Goal: Task Accomplishment & Management: Use online tool/utility

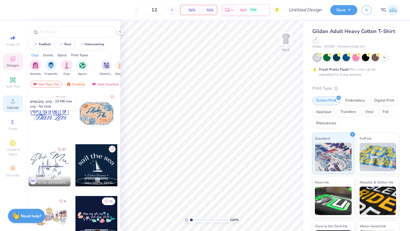
click at [14, 103] on circle at bounding box center [12, 102] width 3 height 3
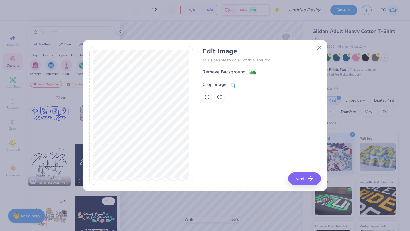
click at [227, 85] on div "Crop Image" at bounding box center [219, 84] width 33 height 7
click at [243, 84] on polyline at bounding box center [243, 84] width 2 height 2
click at [234, 71] on div "Remove Background" at bounding box center [224, 72] width 43 height 7
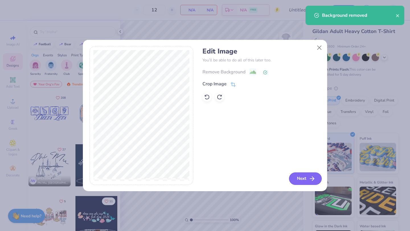
click at [304, 179] on button "Next" at bounding box center [305, 179] width 33 height 13
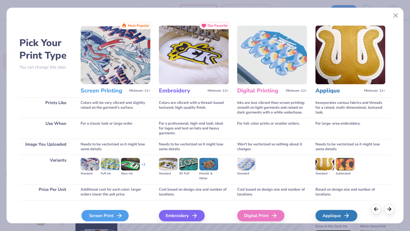
click at [116, 213] on icon at bounding box center [119, 216] width 7 height 7
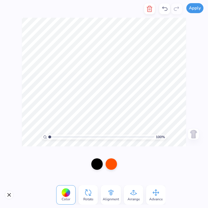
click at [194, 7] on button "Apply" at bounding box center [194, 8] width 17 height 10
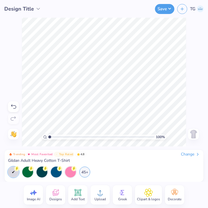
click at [194, 132] on img at bounding box center [193, 133] width 9 height 9
click at [100, 194] on icon at bounding box center [99, 192] width 5 height 5
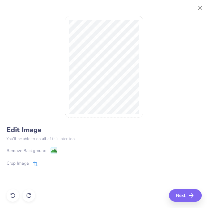
click at [30, 162] on div "Crop Image" at bounding box center [22, 163] width 31 height 7
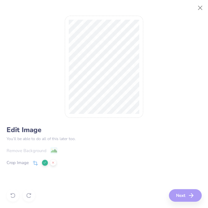
click at [44, 162] on icon at bounding box center [44, 162] width 3 height 3
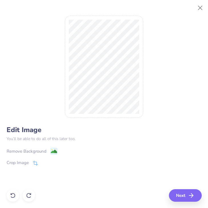
click at [46, 148] on div "Remove Background" at bounding box center [32, 150] width 51 height 7
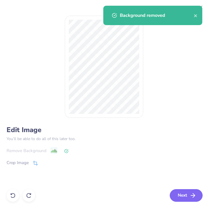
click at [189, 195] on button "Next" at bounding box center [185, 195] width 33 height 13
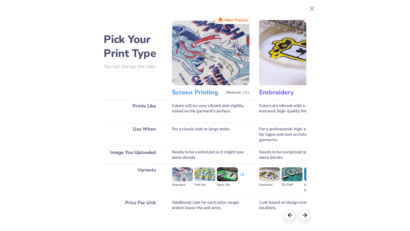
scroll to position [32, 0]
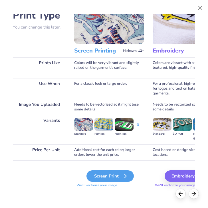
click at [122, 177] on icon at bounding box center [124, 175] width 7 height 7
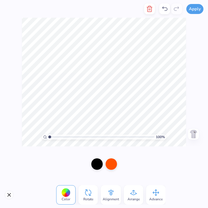
click at [193, 133] on img at bounding box center [193, 133] width 9 height 9
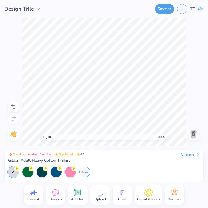
click at [193, 133] on img at bounding box center [193, 133] width 9 height 9
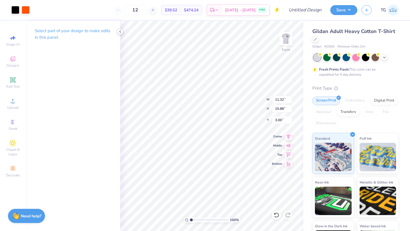
click at [120, 32] on icon at bounding box center [120, 31] width 5 height 5
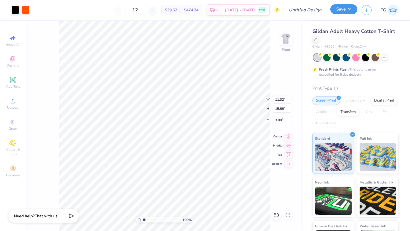
click at [350, 10] on button "Save" at bounding box center [343, 9] width 27 height 10
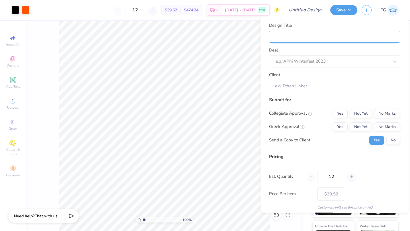
click at [326, 40] on input "Design Title" at bounding box center [334, 36] width 131 height 12
type input "F"
type input "FC"
type input "FCA"
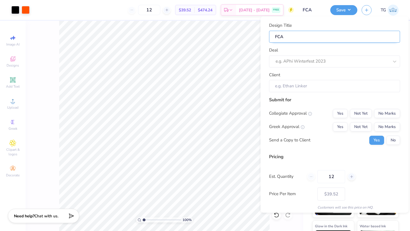
type input "FCA"
type input "FCA t"
type input "FCA t-"
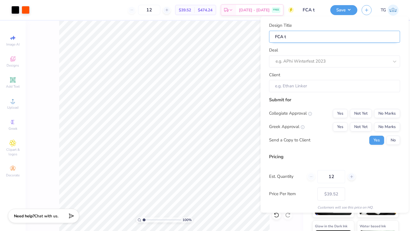
type input "FCA t-"
type input "FCA t-s"
type input "FCA t-sh"
type input "FCA t-shi"
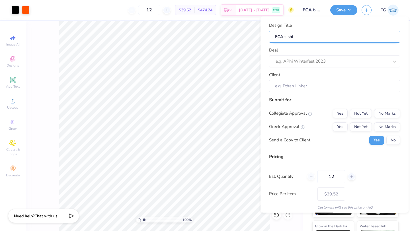
type input "FCA t-shir"
type input "FCA t-shirt"
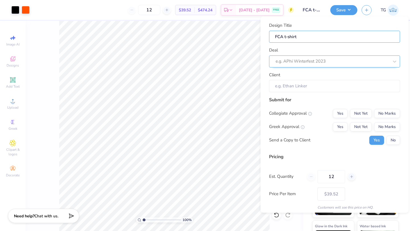
type input "FCA t-shirt"
click at [317, 61] on div at bounding box center [327, 62] width 102 height 8
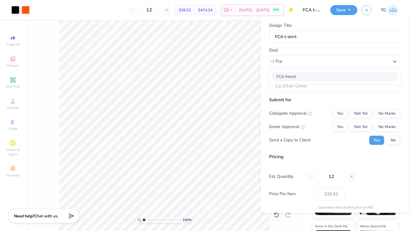
click at [311, 75] on div "FCA Merch" at bounding box center [334, 76] width 126 height 9
type input "Fca"
type input "Love [PERSON_NAME]"
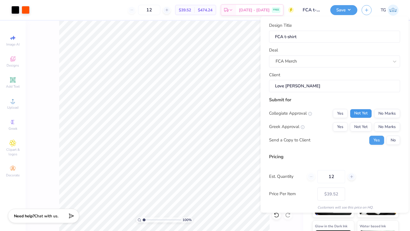
click at [367, 112] on button "Not Yet" at bounding box center [361, 113] width 22 height 9
click at [392, 126] on button "No Marks" at bounding box center [387, 126] width 26 height 9
type input "$39.52"
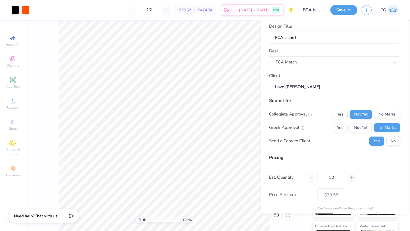
scroll to position [21, 0]
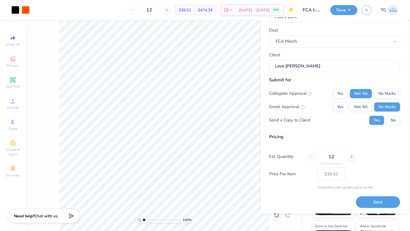
click at [338, 158] on input "12" at bounding box center [332, 156] width 28 height 13
type input "1"
type input "150"
type input "$10.96"
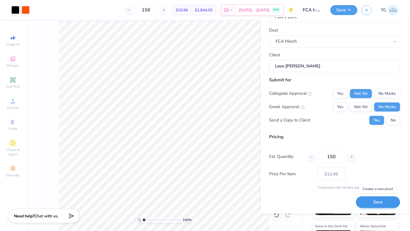
type input "150"
click at [375, 202] on button "Save" at bounding box center [378, 203] width 44 height 12
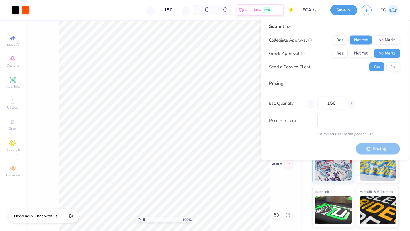
type input "$10.96"
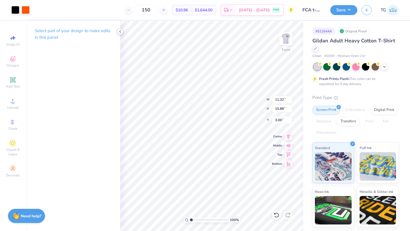
click at [120, 30] on icon at bounding box center [120, 31] width 5 height 5
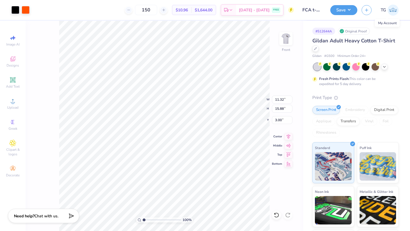
click at [394, 11] on img at bounding box center [393, 10] width 11 height 11
click at [367, 9] on line "button" at bounding box center [366, 9] width 3 height 0
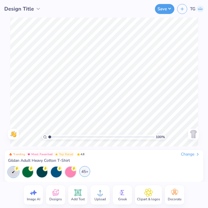
click at [82, 171] on div "45+" at bounding box center [84, 171] width 11 height 11
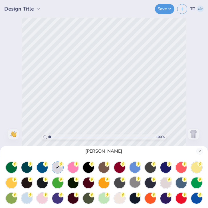
scroll to position [19, 0]
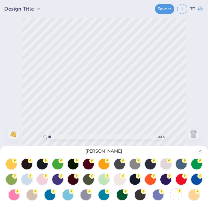
click at [177, 194] on div at bounding box center [175, 194] width 11 height 11
click at [198, 151] on button "Close" at bounding box center [199, 151] width 7 height 7
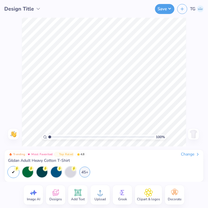
click at [102, 194] on icon at bounding box center [100, 192] width 9 height 9
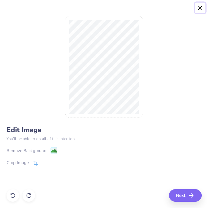
click at [199, 7] on button "Close" at bounding box center [200, 8] width 11 height 11
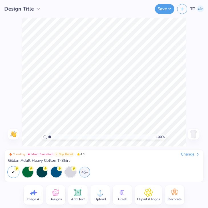
click at [101, 195] on circle at bounding box center [100, 195] width 4 height 4
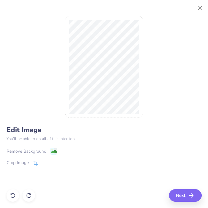
click at [38, 148] on div "Remove Background" at bounding box center [27, 151] width 40 height 7
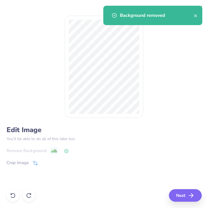
click at [65, 151] on icon at bounding box center [66, 151] width 4 height 4
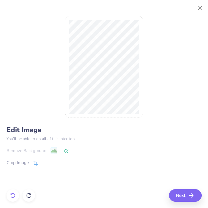
click at [13, 195] on icon at bounding box center [13, 195] width 6 height 6
click at [33, 162] on icon at bounding box center [35, 163] width 5 height 5
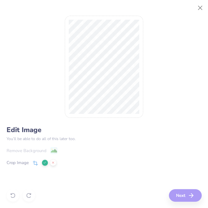
click at [45, 162] on polyline at bounding box center [45, 163] width 2 height 2
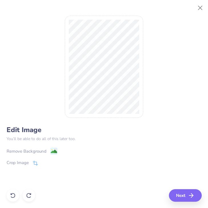
click at [35, 150] on div "Remove Background" at bounding box center [27, 151] width 40 height 7
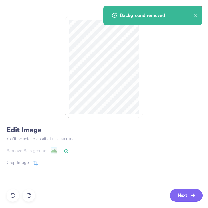
click at [179, 193] on button "Next" at bounding box center [185, 195] width 33 height 13
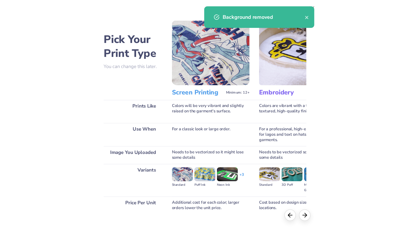
scroll to position [32, 0]
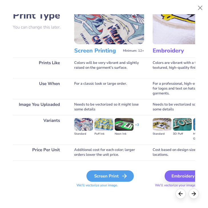
click at [106, 174] on div "Screen Print" at bounding box center [109, 175] width 47 height 11
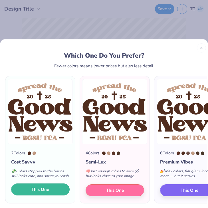
click at [46, 189] on span "This One" at bounding box center [40, 189] width 18 height 7
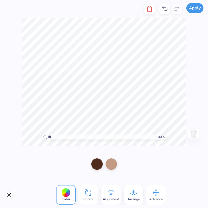
click at [194, 9] on button "Apply" at bounding box center [194, 8] width 17 height 10
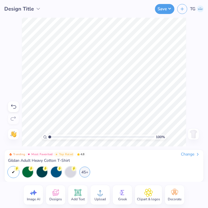
click at [198, 185] on div "Image AI Designs Add Text Upload Greek Clipart & logos Decorate" at bounding box center [104, 194] width 208 height 26
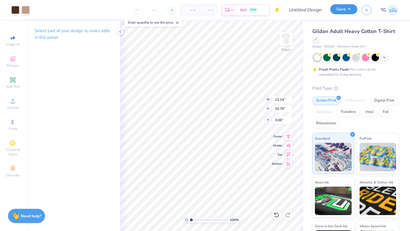
click at [346, 8] on button "Save" at bounding box center [343, 9] width 27 height 10
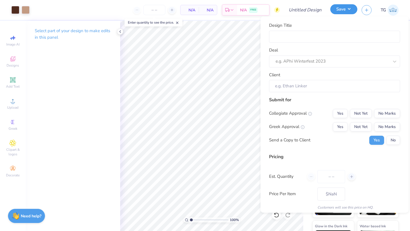
type input "0"
click at [317, 37] on input "Design Title" at bounding box center [334, 36] width 131 height 12
type input "B"
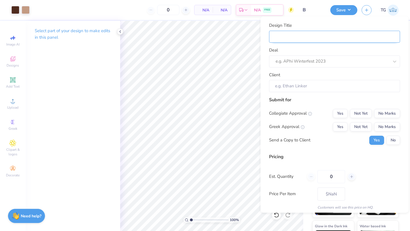
type input "B"
type input "Br"
type input "Bro"
type input "Brow"
type input "Brown"
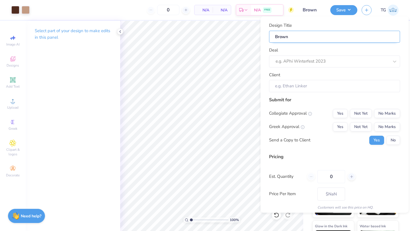
type input "Brown"
type input "Brown G"
type input "Brown Go"
type input "Brown Goo"
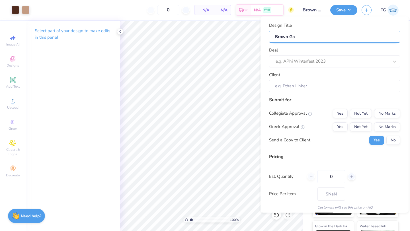
type input "Brown Goo"
type input "Brown Good"
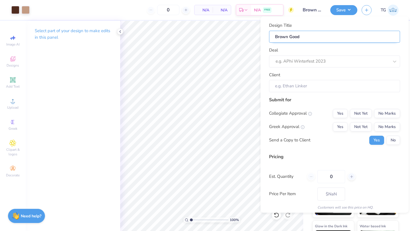
type input "Brown Good N"
type input "Brown Good Ne"
type input "Brown Good New"
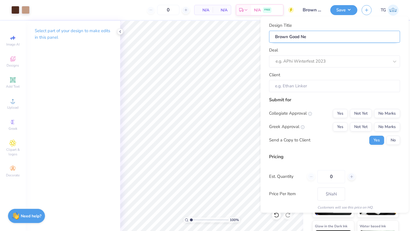
type input "Brown Good New"
type input "Brown Good News"
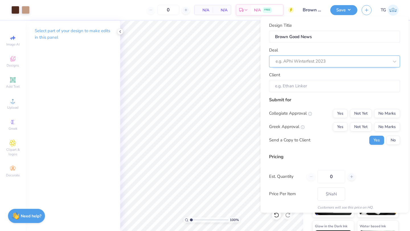
click at [320, 59] on div at bounding box center [332, 62] width 113 height 8
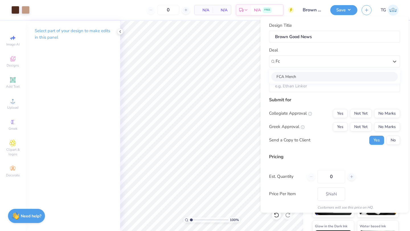
click at [338, 76] on div "FCA Merch" at bounding box center [334, 76] width 126 height 9
type input "Fc"
type input "Love [PERSON_NAME]"
click at [343, 113] on button "Yes" at bounding box center [340, 113] width 15 height 9
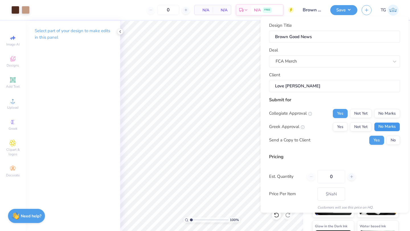
click at [387, 126] on button "No Marks" at bounding box center [387, 126] width 26 height 9
click at [338, 177] on input "0" at bounding box center [332, 176] width 28 height 13
type input "1"
type input "150"
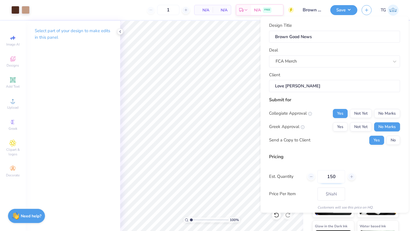
type input "150"
type input "$8.65"
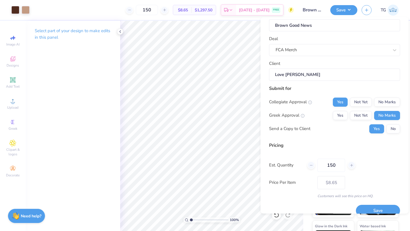
scroll to position [21, 0]
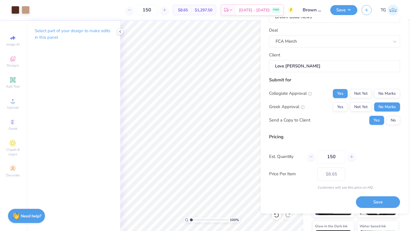
type input "150"
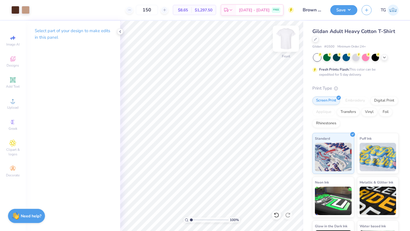
click at [286, 41] on img at bounding box center [286, 38] width 23 height 23
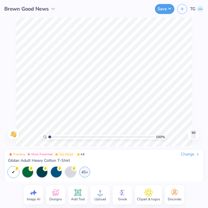
click at [100, 196] on circle at bounding box center [100, 195] width 4 height 4
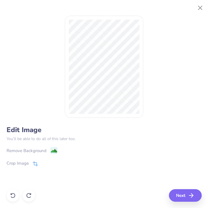
click at [33, 162] on icon at bounding box center [35, 164] width 4 height 4
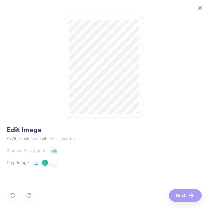
click at [44, 162] on icon at bounding box center [44, 162] width 3 height 3
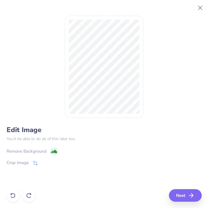
click at [49, 150] on div "Remove Background" at bounding box center [32, 150] width 51 height 7
click at [200, 8] on button "Close" at bounding box center [200, 8] width 11 height 11
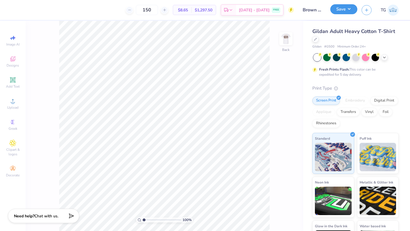
click at [344, 11] on button "Save" at bounding box center [343, 9] width 27 height 10
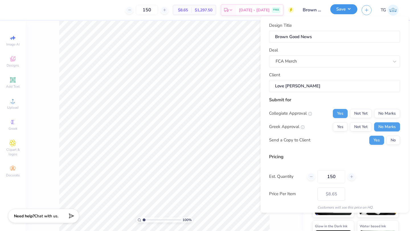
click at [342, 10] on button "Save" at bounding box center [343, 9] width 27 height 10
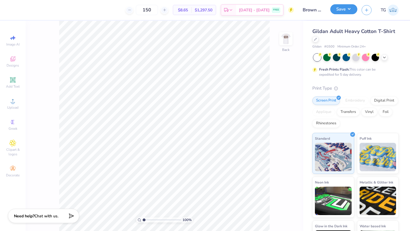
click at [342, 8] on button "Save" at bounding box center [343, 9] width 27 height 10
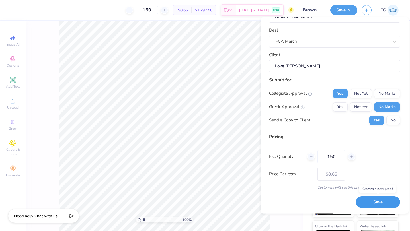
click at [371, 203] on button "Save" at bounding box center [378, 203] width 44 height 12
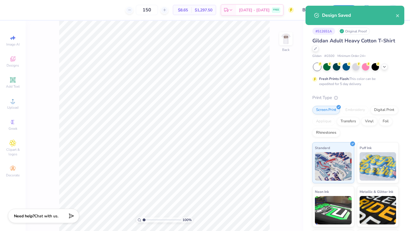
type input "$8.65"
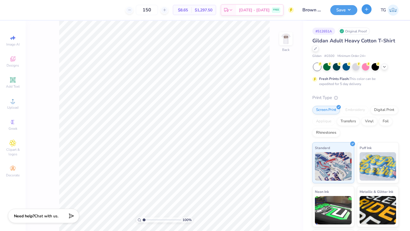
click at [365, 11] on icon "button" at bounding box center [366, 9] width 5 height 5
